Goal: Book appointment/travel/reservation

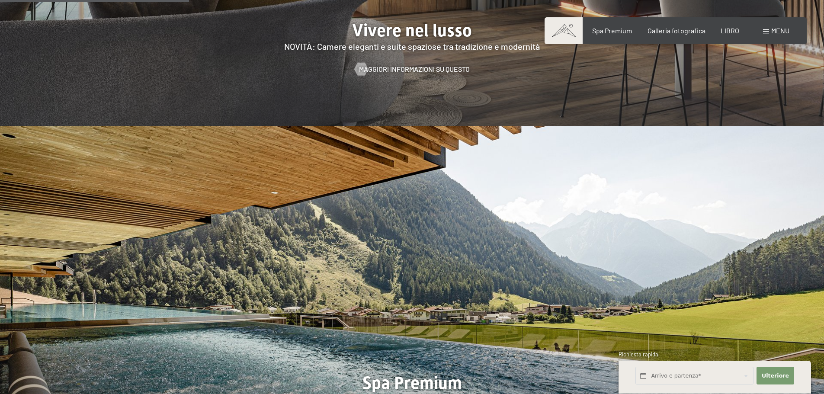
scroll to position [1124, 0]
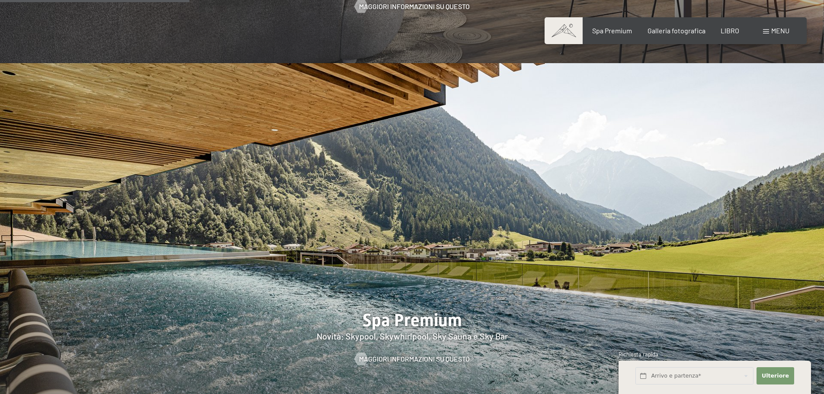
click at [704, 85] on img at bounding box center [412, 239] width 824 height 353
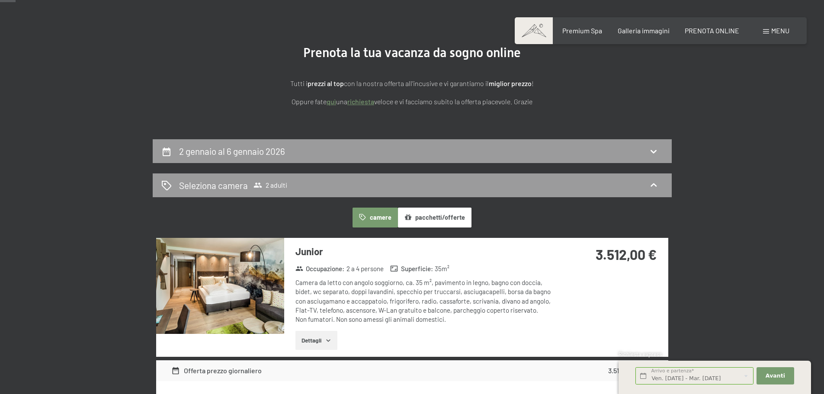
scroll to position [86, 0]
